Goal: Information Seeking & Learning: Understand process/instructions

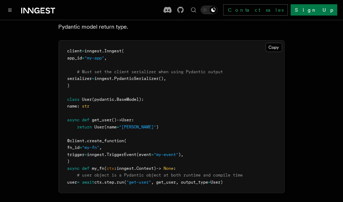
scroll to position [137, 0]
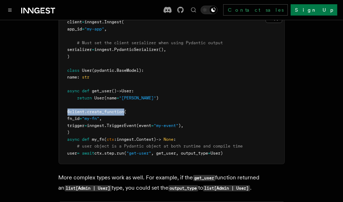
drag, startPoint x: 64, startPoint y: 113, endPoint x: 125, endPoint y: 111, distance: 61.8
click at [125, 111] on pre "client = inngest . Inngest ( app_id = "my-app" , # Must set the client serializ…" at bounding box center [171, 88] width 225 height 152
copy span "@client . create_function"
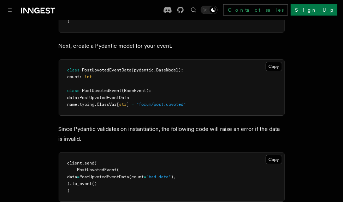
scroll to position [940, 0]
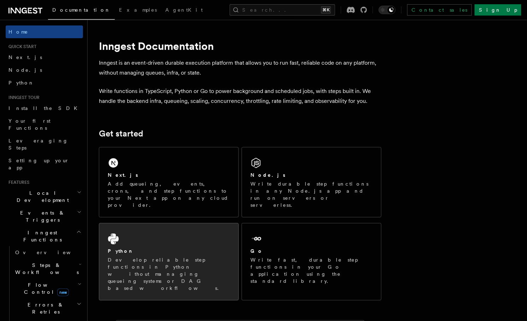
click at [128, 225] on div "Python Develop reliable step functions in Python without managing queueing syst…" at bounding box center [168, 261] width 139 height 77
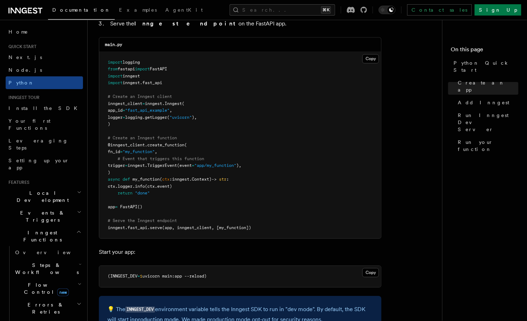
scroll to position [486, 0]
